Goal: Navigation & Orientation: Find specific page/section

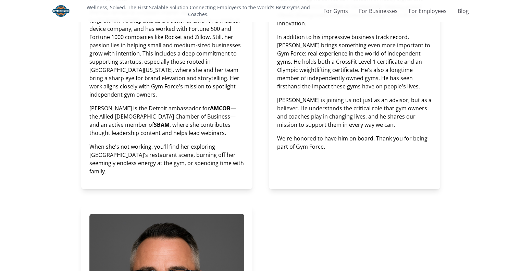
scroll to position [878, 0]
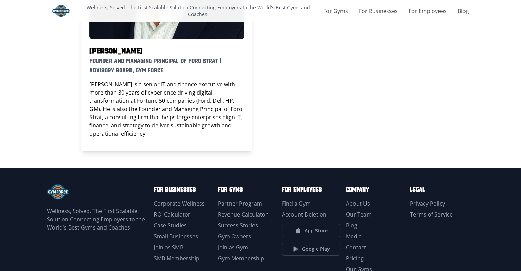
scroll to position [1219, 0]
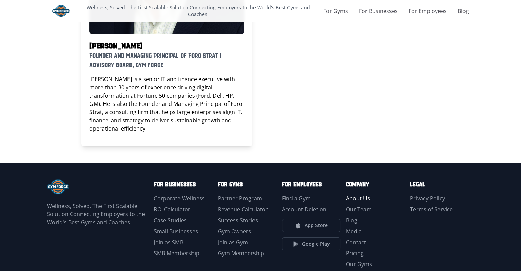
click at [370, 195] on link "About Us" at bounding box center [358, 199] width 24 height 8
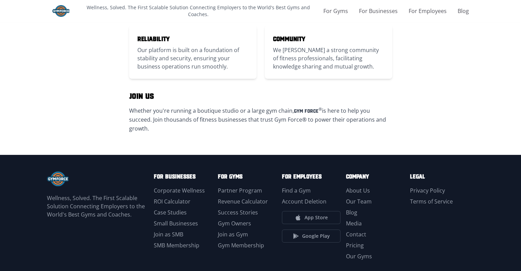
scroll to position [314, 0]
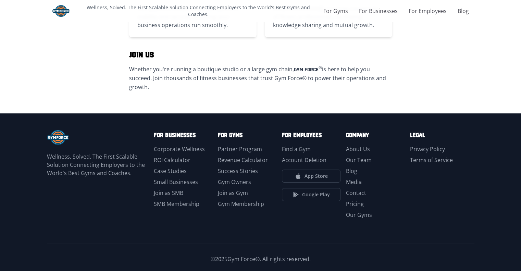
click at [47, 131] on img at bounding box center [58, 137] width 22 height 15
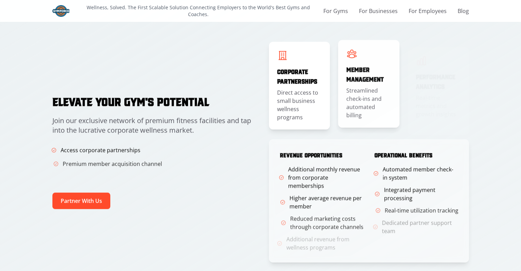
scroll to position [1125, 0]
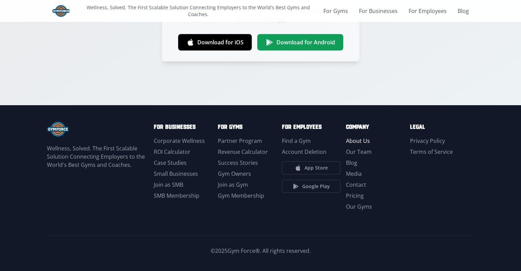
click at [370, 142] on link "About Us" at bounding box center [358, 141] width 24 height 8
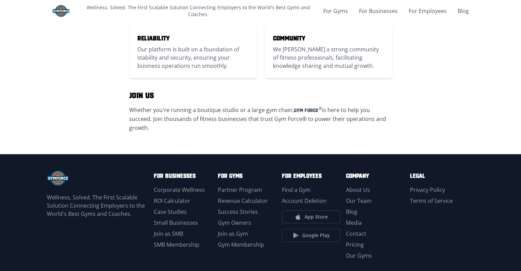
scroll to position [314, 0]
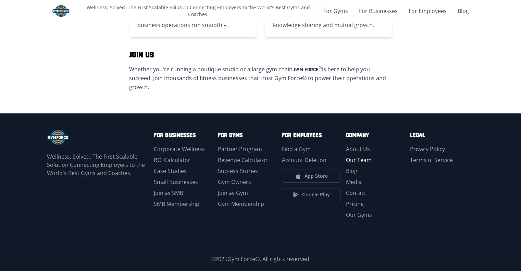
click at [372, 156] on link "Our Team" at bounding box center [359, 160] width 26 height 8
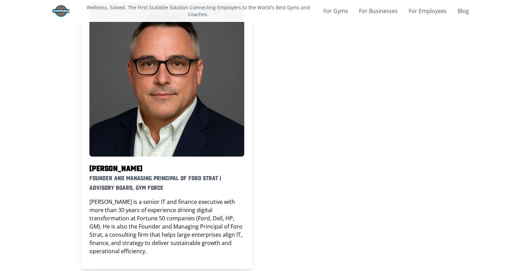
scroll to position [1101, 0]
